Goal: Entertainment & Leisure: Consume media (video, audio)

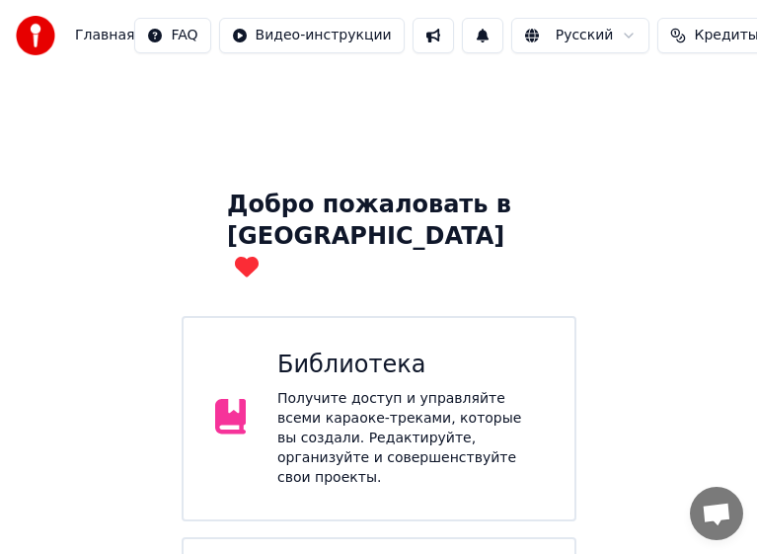
click at [436, 390] on div "Получите доступ и управляйте всеми караоке-треками, которые вы создали. Редакти…" at bounding box center [410, 438] width 266 height 99
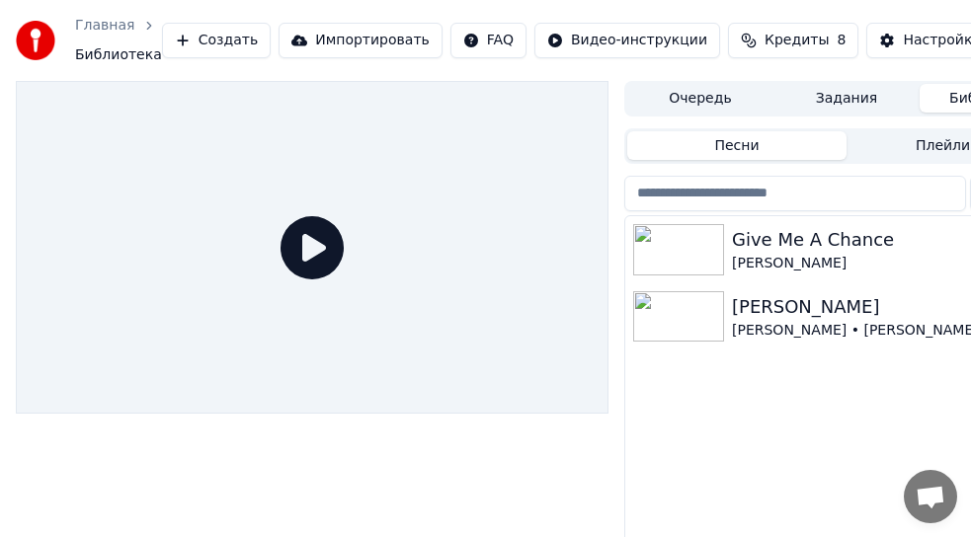
click at [826, 256] on div "[PERSON_NAME]" at bounding box center [886, 264] width 308 height 20
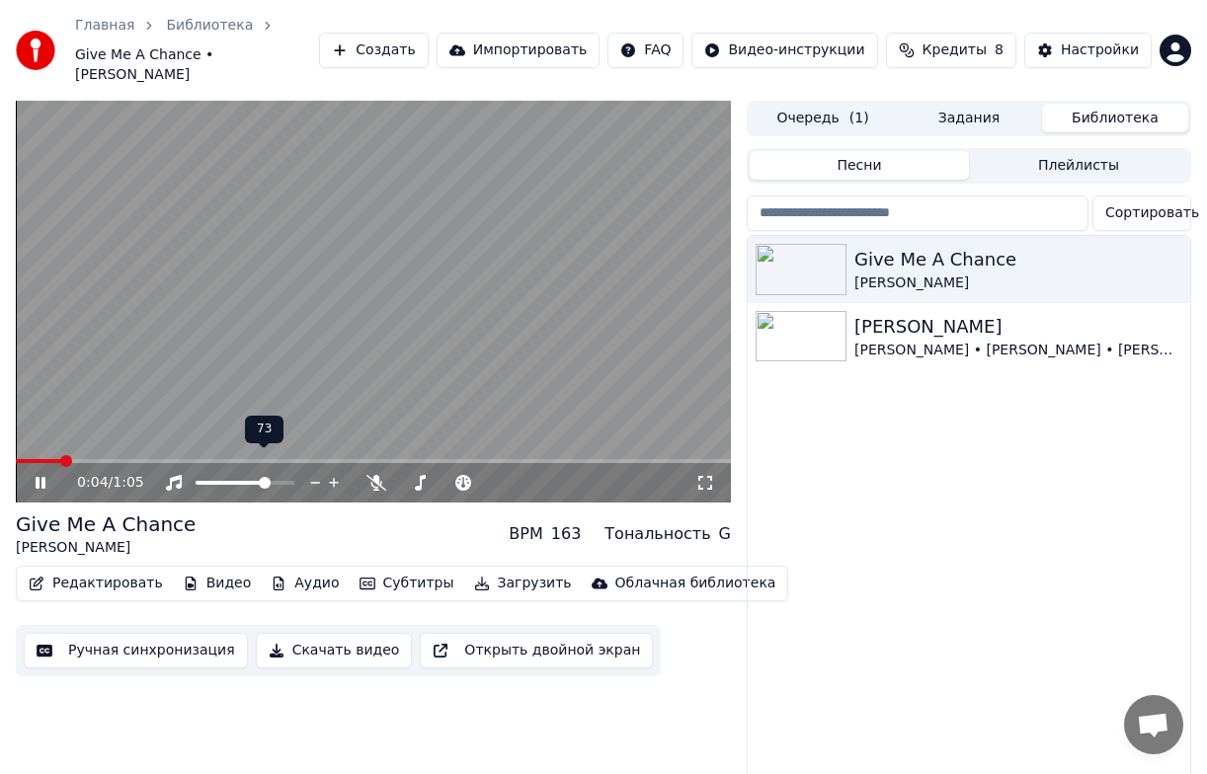
click at [268, 477] on span at bounding box center [265, 483] width 12 height 12
click at [16, 459] on span at bounding box center [16, 461] width 0 height 4
click at [41, 475] on icon at bounding box center [54, 483] width 45 height 16
